Goal: Transaction & Acquisition: Purchase product/service

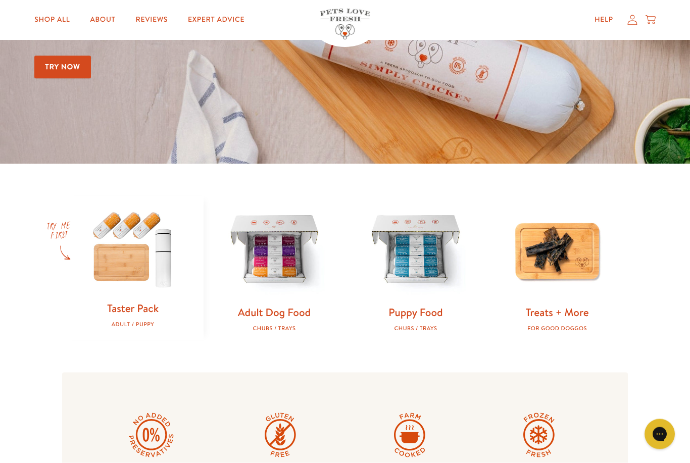
scroll to position [171, 0]
click at [122, 247] on img at bounding box center [132, 248] width 109 height 105
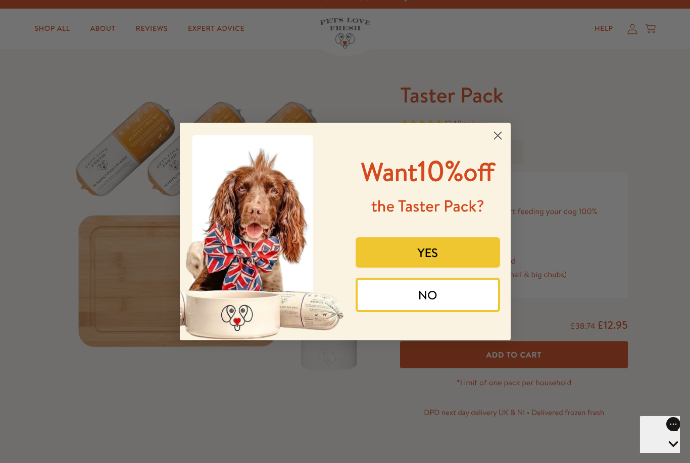
scroll to position [15, 0]
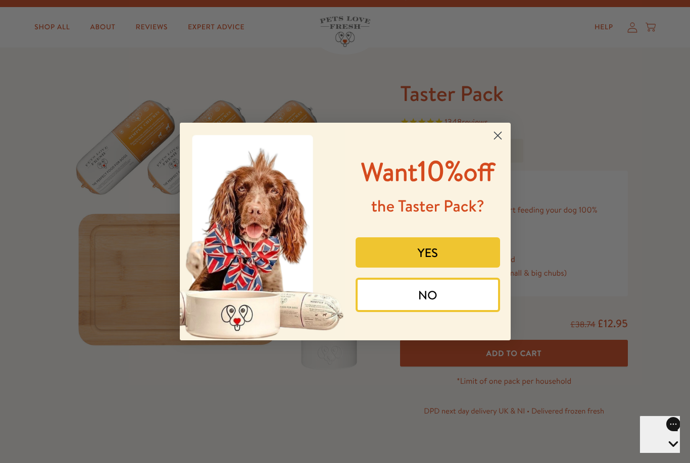
click at [493, 130] on circle "Close dialog" at bounding box center [497, 135] width 17 height 17
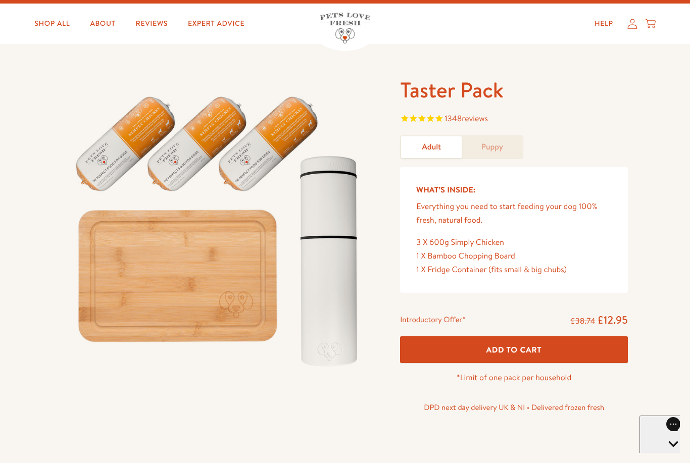
scroll to position [0, 0]
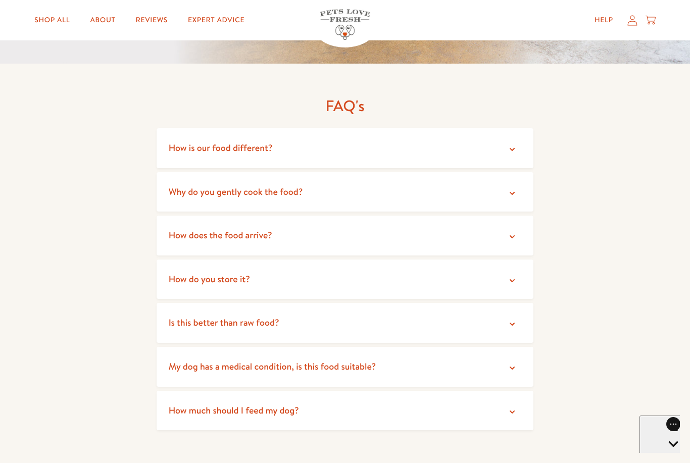
scroll to position [1852, 0]
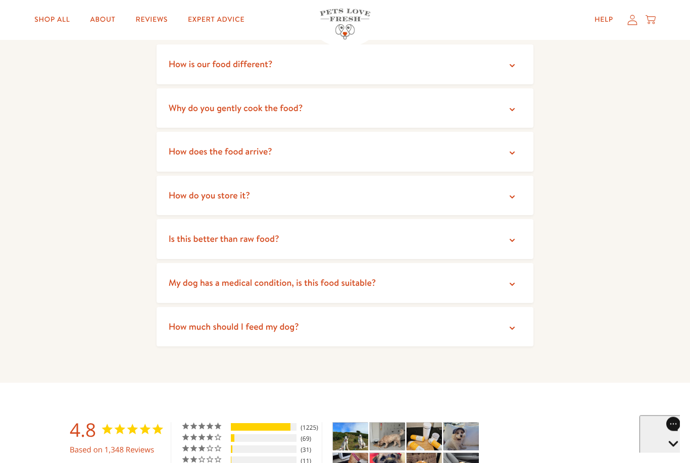
click at [486, 103] on summary "Why do you gently cook the food?" at bounding box center [345, 109] width 377 height 40
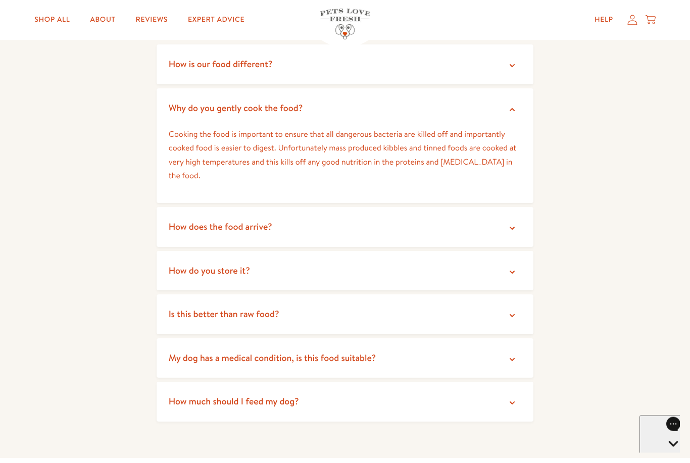
scroll to position [1853, 0]
click at [507, 91] on summary "Why do you gently cook the food?" at bounding box center [345, 108] width 377 height 40
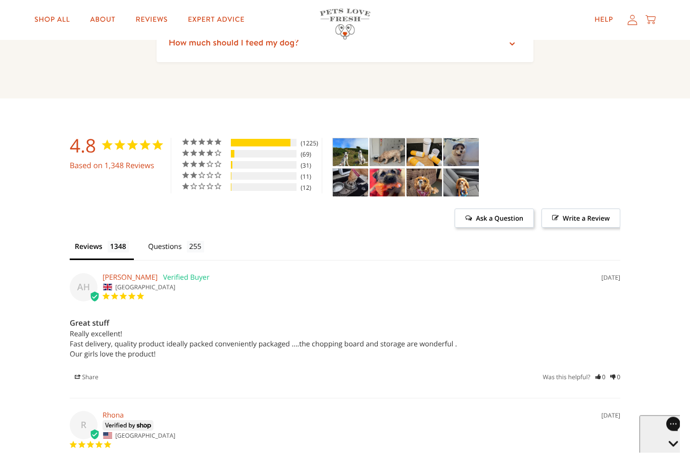
scroll to position [2137, 0]
click at [431, 142] on img "Taster Pack - Adult - Customer Photo From SARAH Richardson" at bounding box center [424, 152] width 35 height 28
click at [432, 141] on img "Taster Pack - Adult - Customer Photo From SARAH Richardson" at bounding box center [424, 152] width 35 height 28
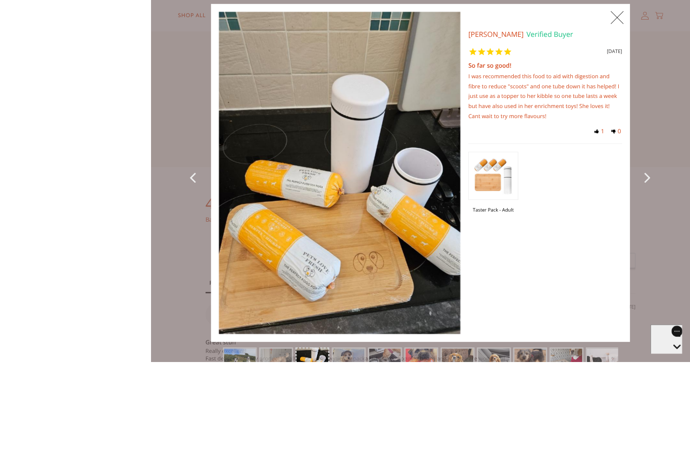
scroll to position [2128, 0]
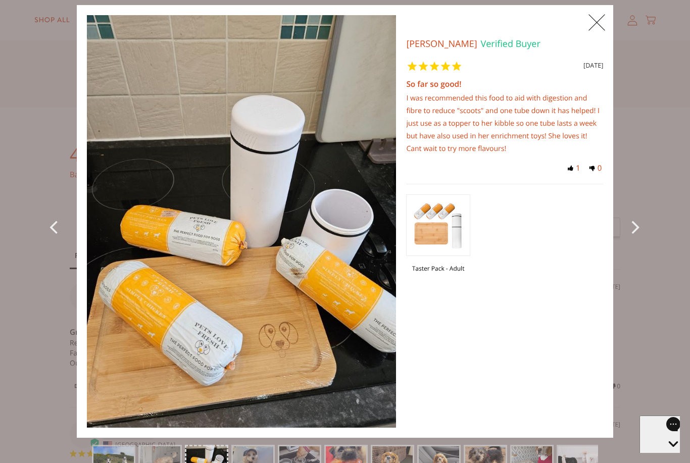
click at [647, 148] on div "Next Photo" at bounding box center [635, 221] width 25 height 433
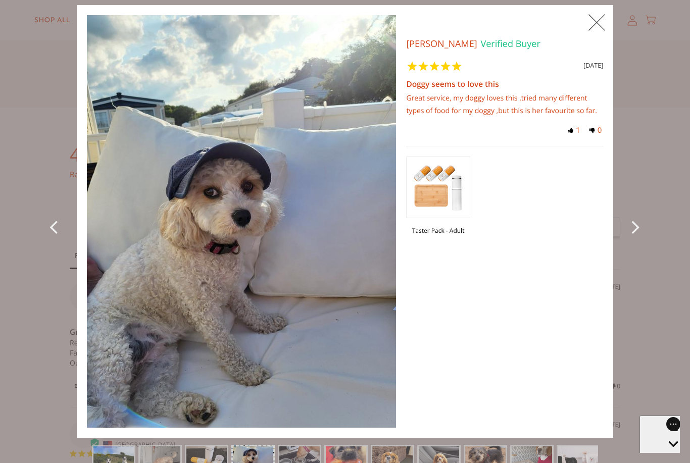
click at [575, 105] on div "Great service, my doggy loves this ,tried many different types of food for my d…" at bounding box center [504, 104] width 197 height 25
click at [643, 238] on icon "Next Photo" at bounding box center [637, 226] width 12 height 23
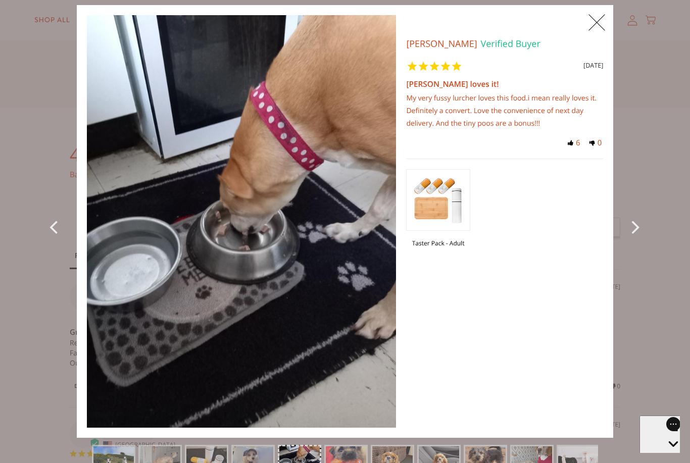
click at [643, 238] on icon "Next Photo" at bounding box center [637, 226] width 12 height 23
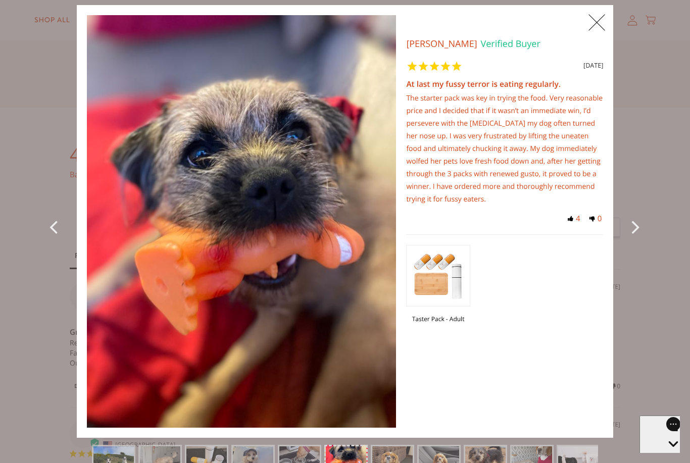
click at [643, 238] on icon "Next Photo" at bounding box center [637, 226] width 12 height 23
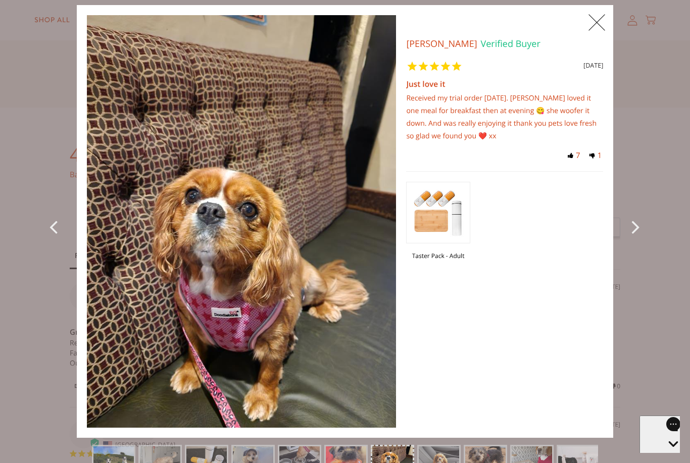
click at [49, 238] on icon "Previous Photo" at bounding box center [55, 226] width 13 height 23
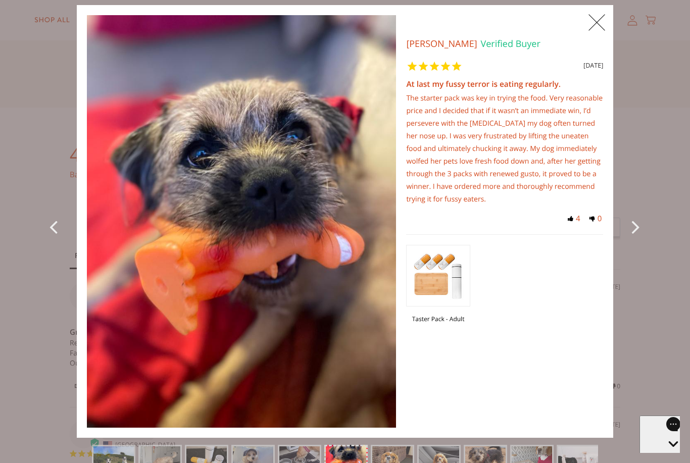
click at [643, 238] on icon "Next Photo" at bounding box center [637, 226] width 12 height 23
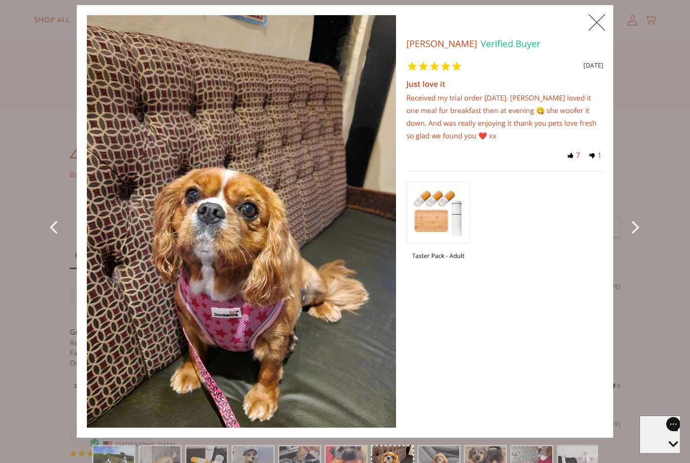
click at [643, 238] on icon "Next Photo" at bounding box center [637, 226] width 12 height 23
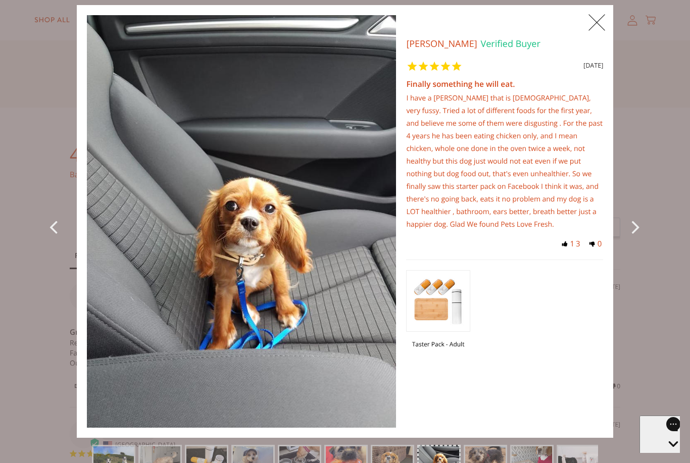
click at [643, 238] on icon "Next Photo" at bounding box center [637, 226] width 12 height 23
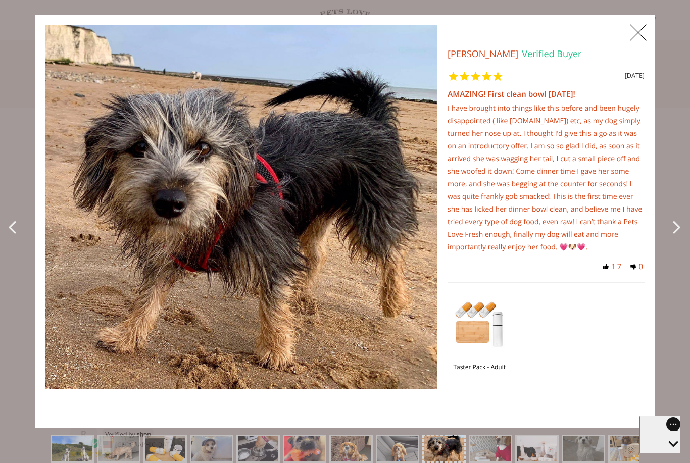
click at [662, 248] on div "X 0 X Photos Jane H. Verified Buyer 42 months ago AMAZING! First clean bowl in …" at bounding box center [345, 221] width 690 height 413
click at [662, 244] on div "X 0 X Photos Jane H. Verified Buyer 42 months ago AMAZING! First clean bowl in …" at bounding box center [345, 221] width 690 height 413
click at [672, 244] on div "Next Photo" at bounding box center [677, 221] width 25 height 413
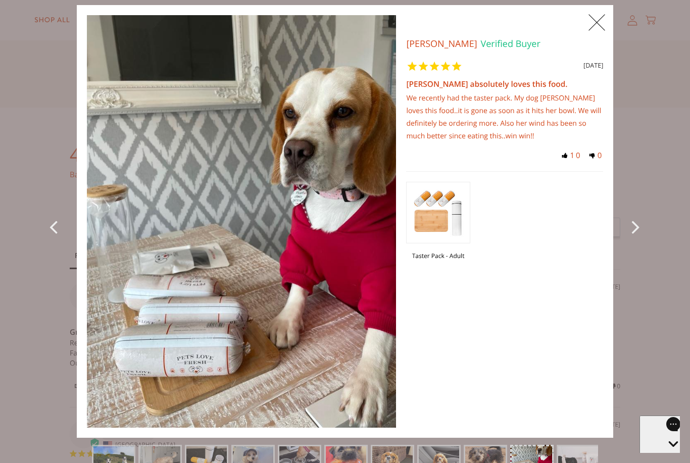
click at [648, 310] on div "Next Photo" at bounding box center [635, 221] width 25 height 433
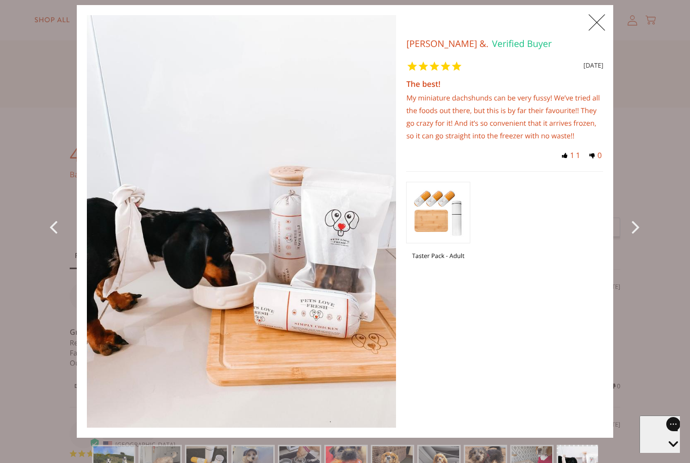
click at [608, 16] on span "X" at bounding box center [596, 22] width 23 height 25
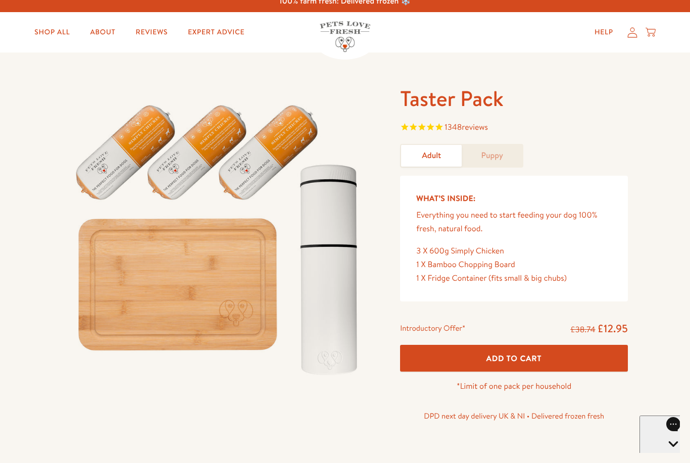
scroll to position [11, 0]
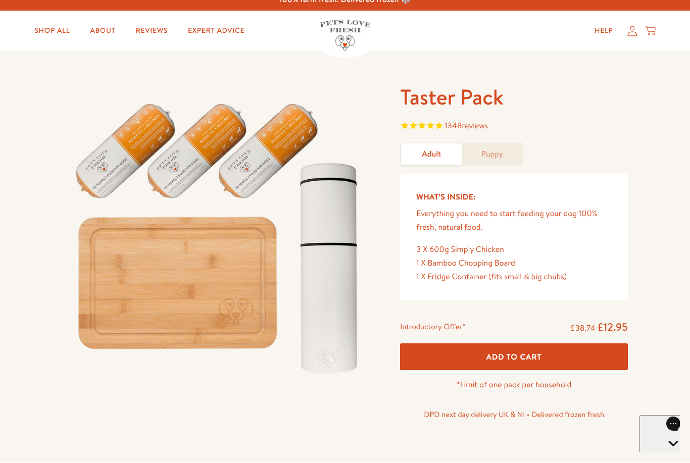
click at [540, 354] on span "Add To Cart" at bounding box center [514, 357] width 56 height 11
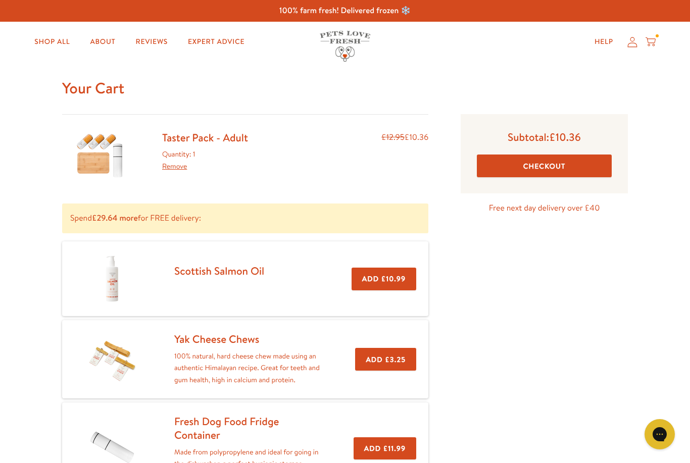
click at [593, 168] on button "Checkout" at bounding box center [544, 166] width 135 height 23
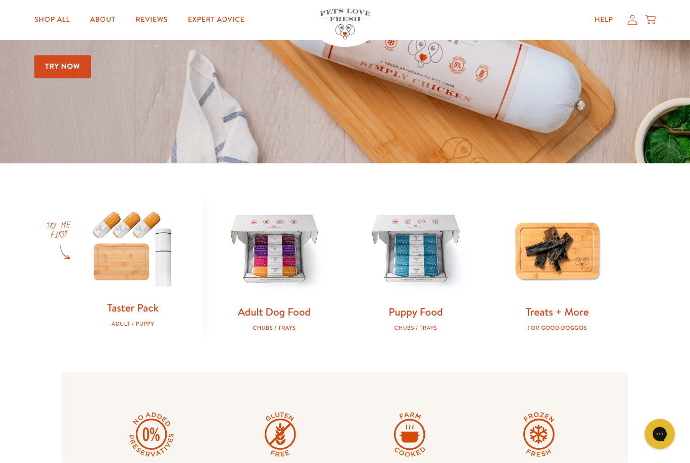
scroll to position [189, 0]
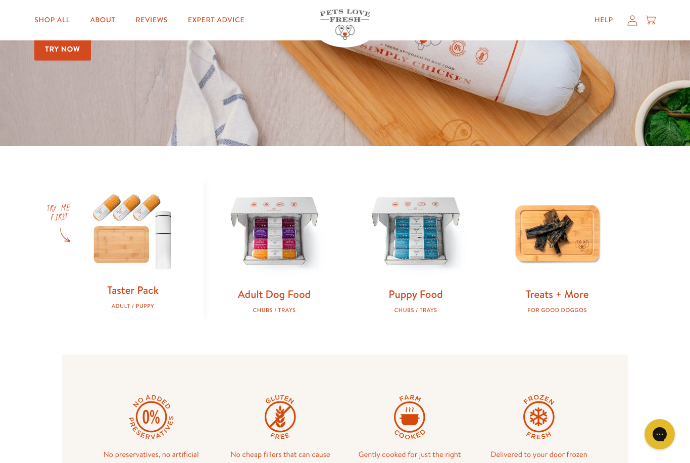
click at [275, 244] on img at bounding box center [274, 232] width 109 height 109
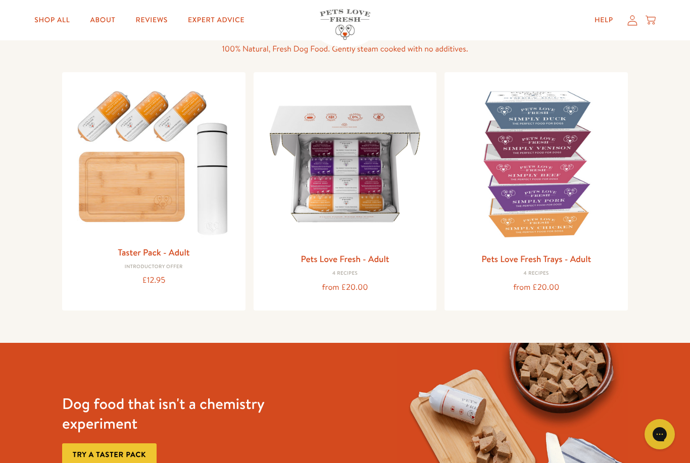
scroll to position [82, 0]
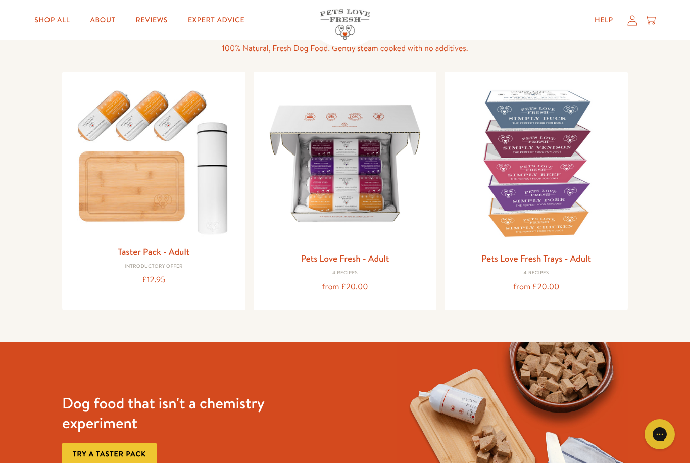
click at [548, 224] on img at bounding box center [536, 163] width 167 height 167
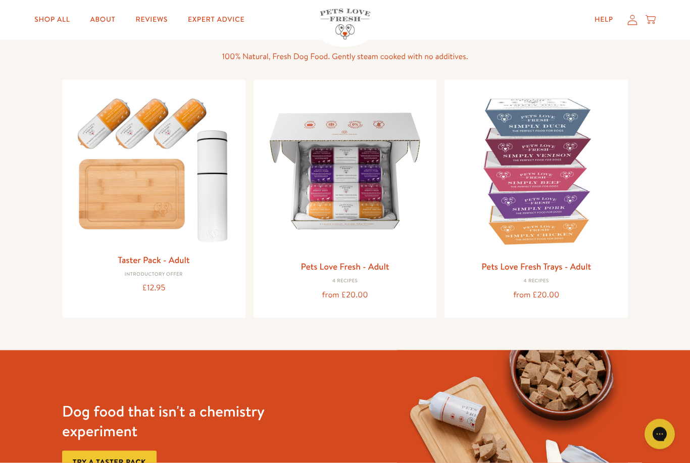
scroll to position [77, 0]
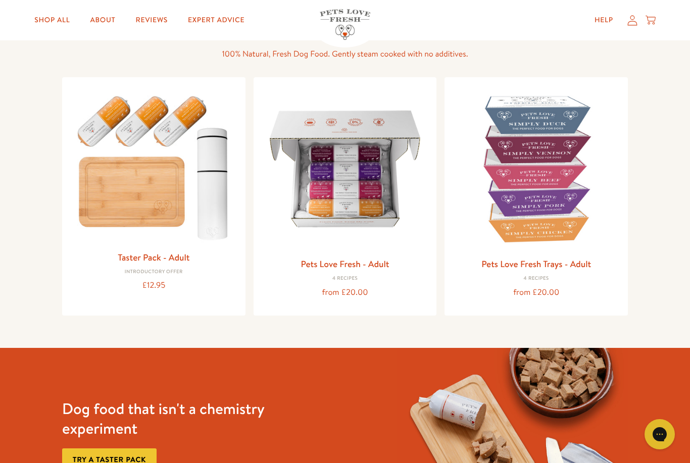
click at [136, 448] on link "Try a taster pack" at bounding box center [109, 459] width 94 height 23
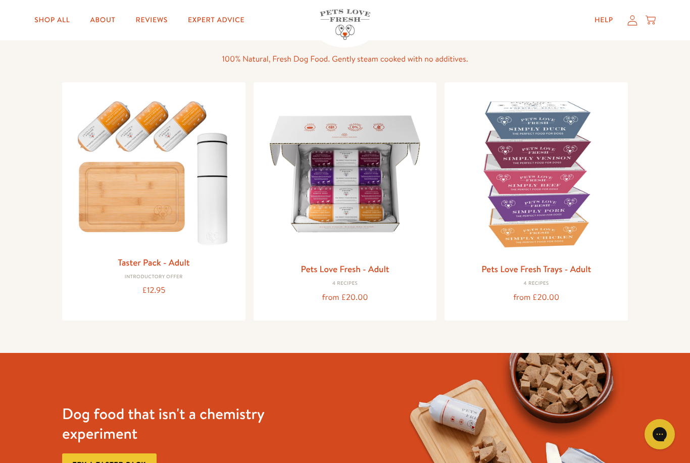
scroll to position [0, 0]
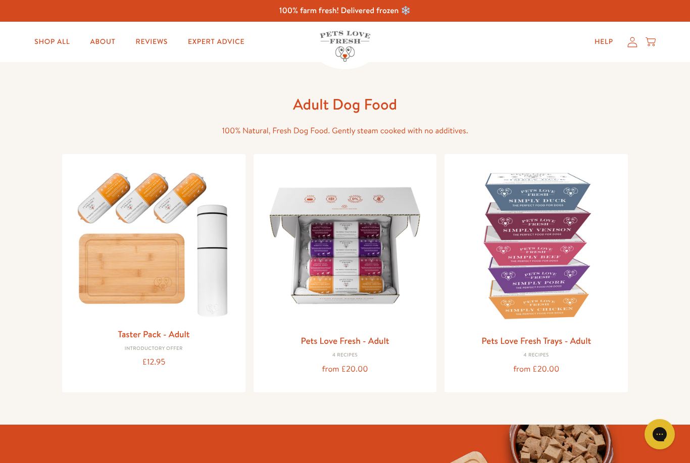
click at [95, 38] on link "About" at bounding box center [102, 42] width 41 height 20
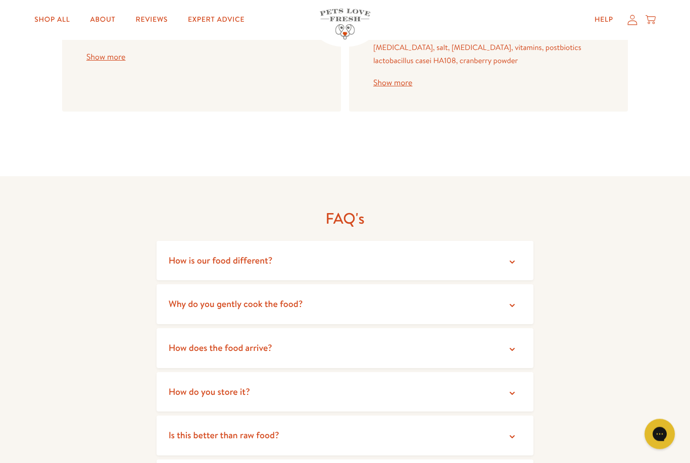
scroll to position [1571, 0]
click at [420, 241] on summary "How is our food different?" at bounding box center [345, 261] width 377 height 40
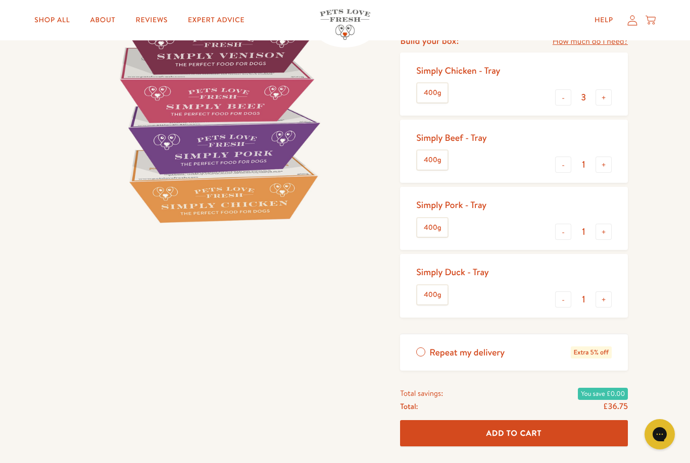
scroll to position [0, 0]
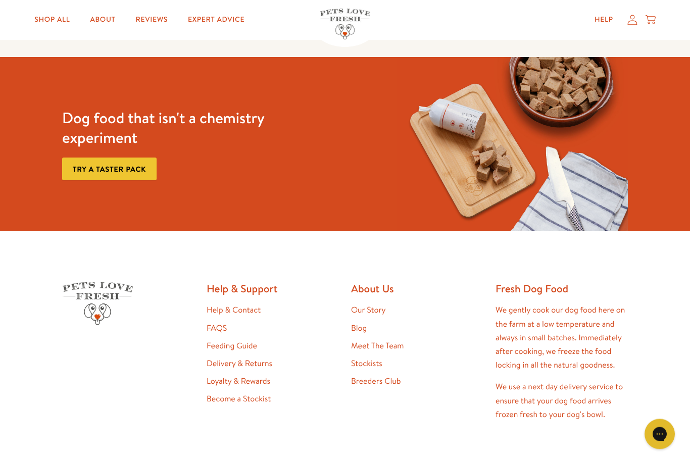
scroll to position [2561, 0]
click at [373, 369] on link "Stockists" at bounding box center [366, 363] width 31 height 11
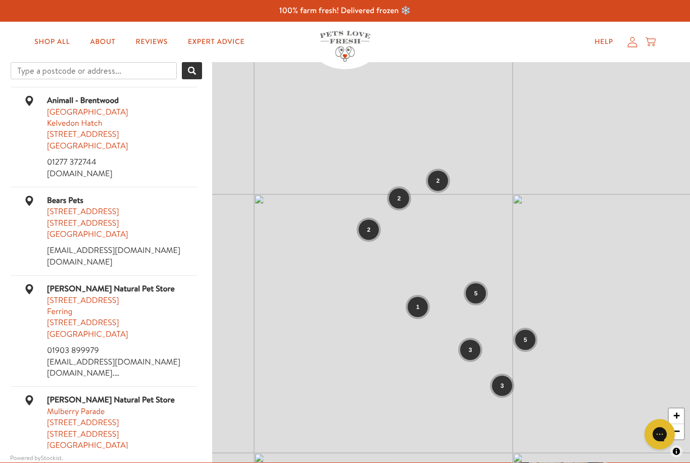
click at [111, 90] on li "Animall - Brentwood [STREET_ADDRESS] 01277 372744 [DOMAIN_NAME] Directions" at bounding box center [103, 137] width 187 height 100
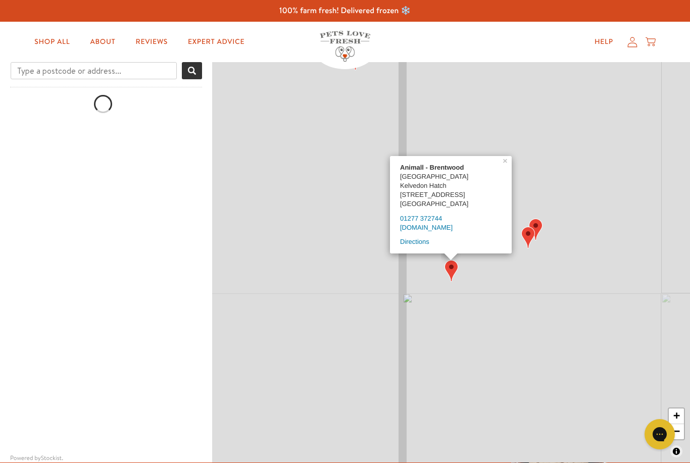
click at [91, 73] on input "Type a postcode or address..." at bounding box center [94, 70] width 166 height 17
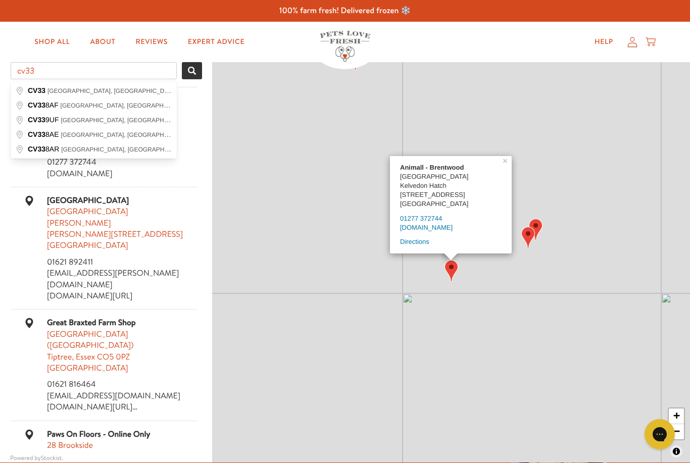
click at [111, 91] on span "[GEOGRAPHIC_DATA], [GEOGRAPHIC_DATA], [GEOGRAPHIC_DATA], [GEOGRAPHIC_DATA]" at bounding box center [178, 90] width 263 height 8
type input "CV33, [GEOGRAPHIC_DATA], [GEOGRAPHIC_DATA], [GEOGRAPHIC_DATA], [GEOGRAPHIC_DATA]"
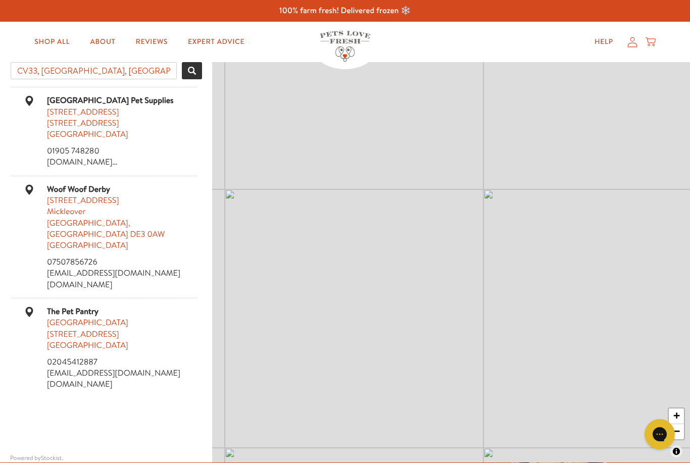
click at [161, 146] on div "01905 748280" at bounding box center [122, 150] width 150 height 11
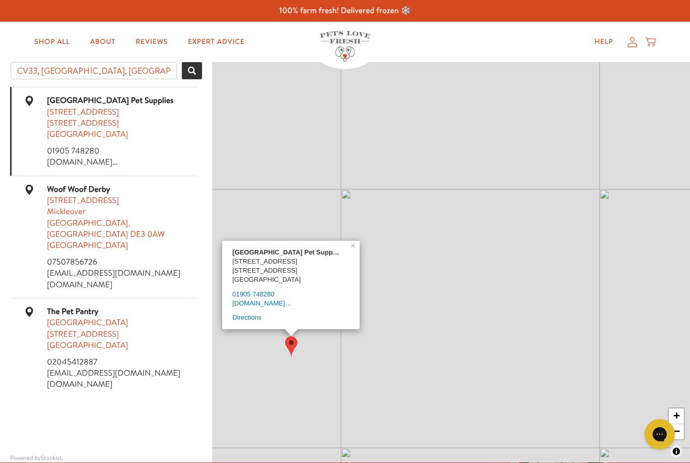
click at [244, 318] on link "Directions" at bounding box center [246, 318] width 29 height 8
